Goal: Task Accomplishment & Management: Complete application form

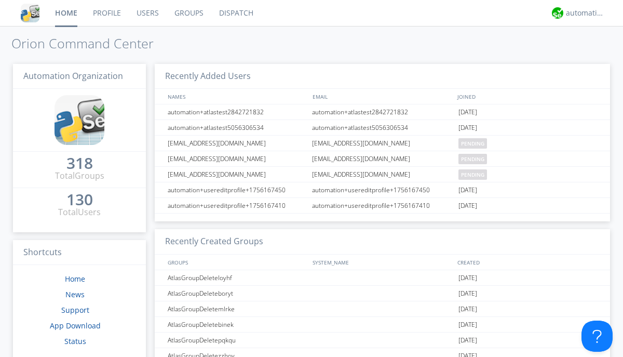
click at [147, 13] on link "Users" at bounding box center [148, 13] width 38 height 26
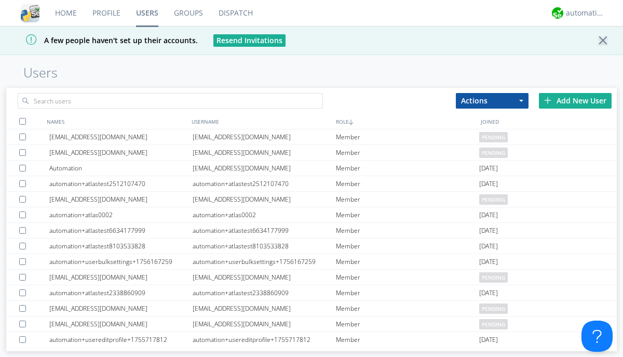
click at [575, 100] on div "Add New User" at bounding box center [575, 101] width 73 height 16
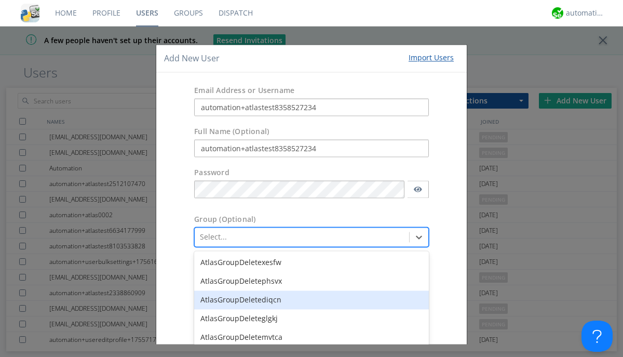
scroll to position [63, 0]
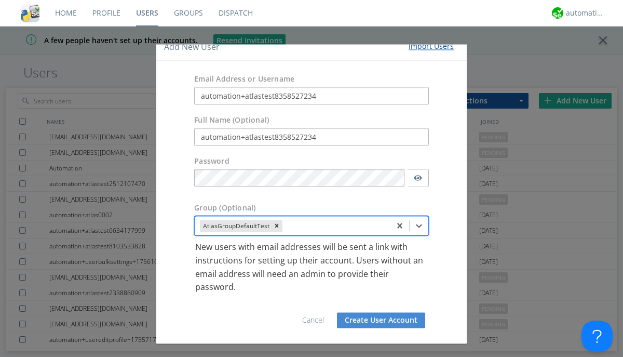
click at [377, 320] on button "Create User Account" at bounding box center [381, 320] width 88 height 16
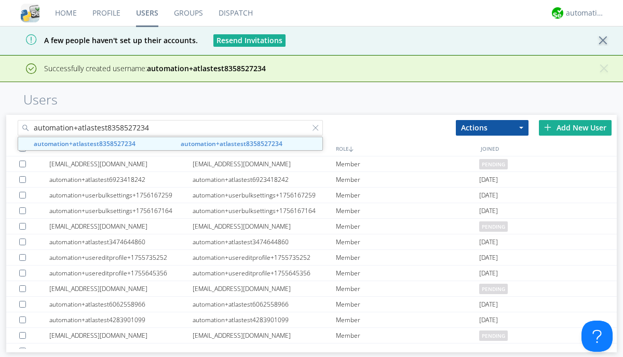
type input "automation+atlastest8358527234"
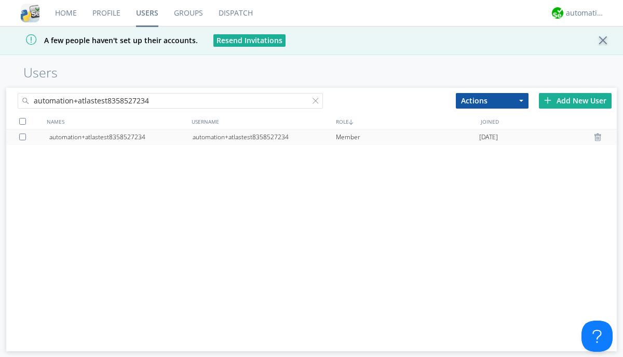
click at [264, 137] on div "automation+atlastest8358527234" at bounding box center [264, 137] width 143 height 16
